Goal: Navigation & Orientation: Find specific page/section

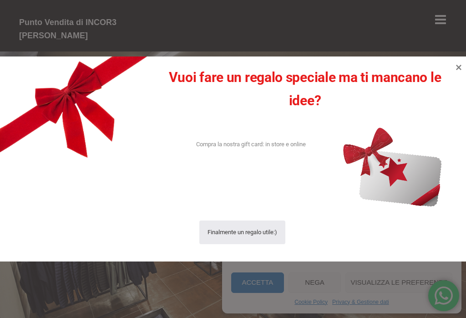
click at [463, 67] on icon at bounding box center [458, 67] width 11 height 11
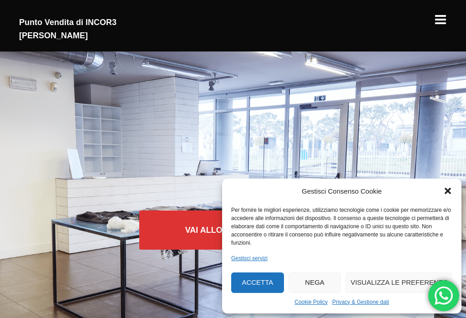
click at [261, 284] on button "Accetta" at bounding box center [257, 282] width 53 height 20
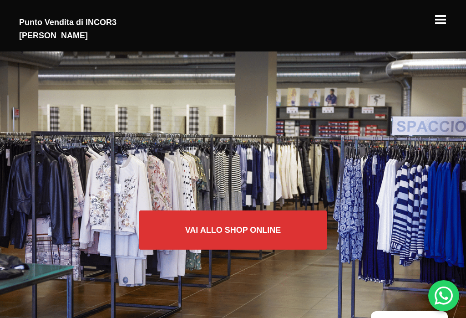
click at [443, 22] on div at bounding box center [440, 15] width 13 height 13
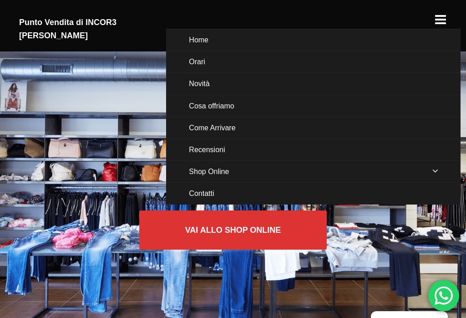
click at [227, 128] on link "Come Arrivare" at bounding box center [313, 127] width 294 height 21
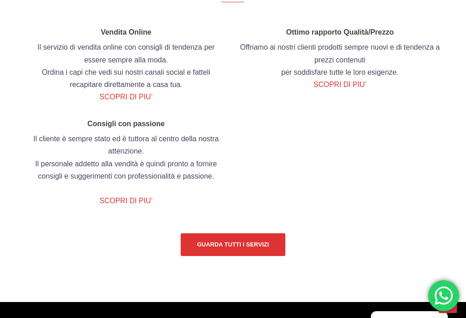
scroll to position [1364, 0]
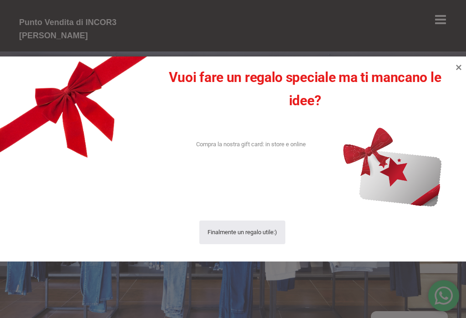
click at [460, 69] on icon at bounding box center [458, 67] width 11 height 11
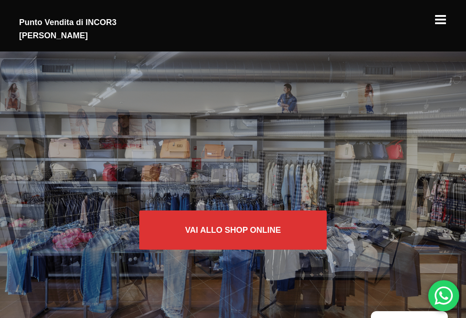
click at [204, 231] on link "Vai allo SHOP ONLINE" at bounding box center [233, 229] width 188 height 39
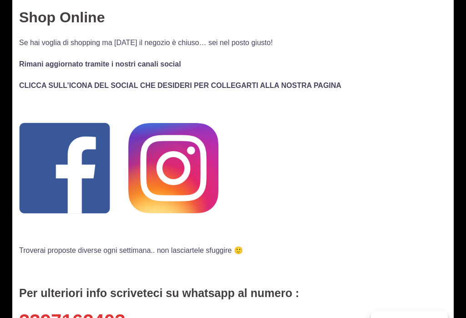
scroll to position [111, 0]
